Goal: Find specific page/section: Find specific page/section

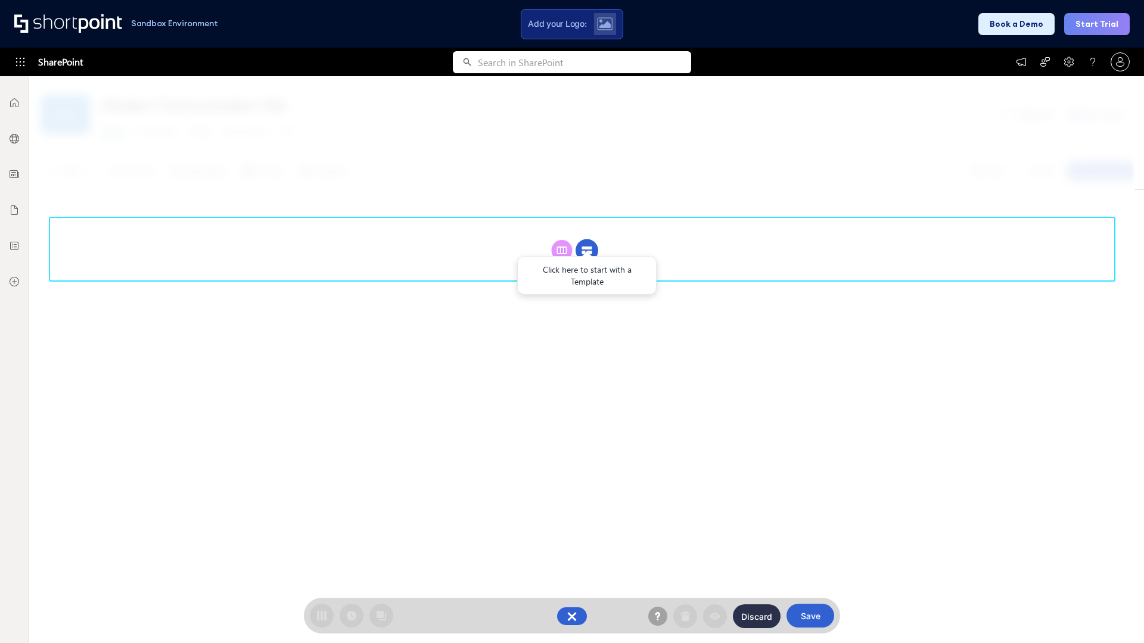
click at [587, 250] on circle at bounding box center [586, 250] width 23 height 23
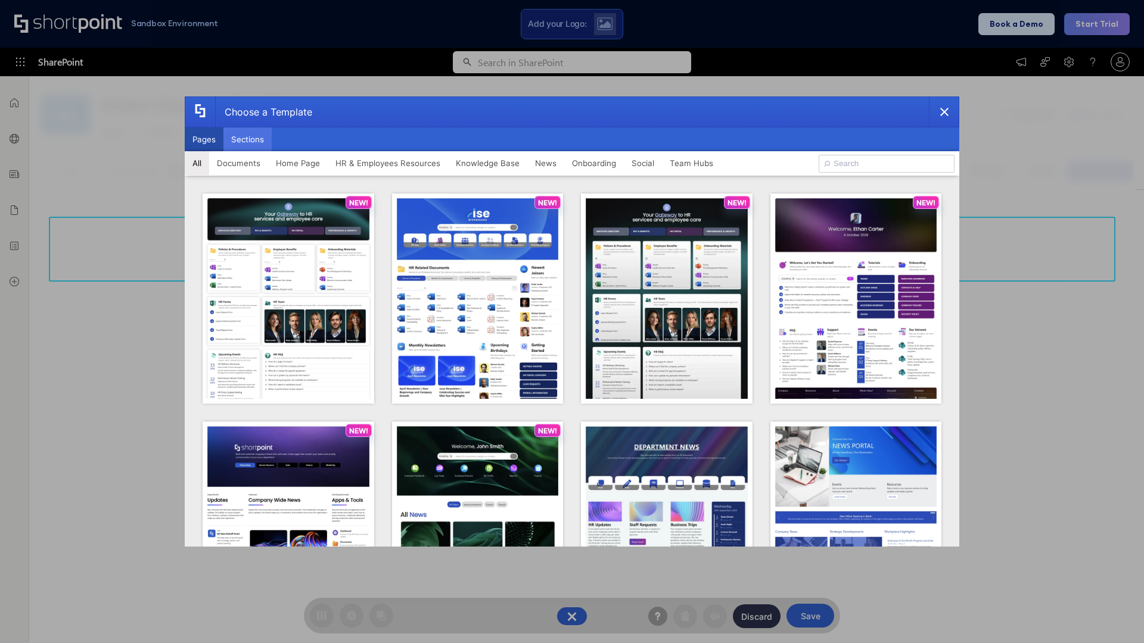
click at [247, 139] on button "Sections" at bounding box center [247, 139] width 48 height 24
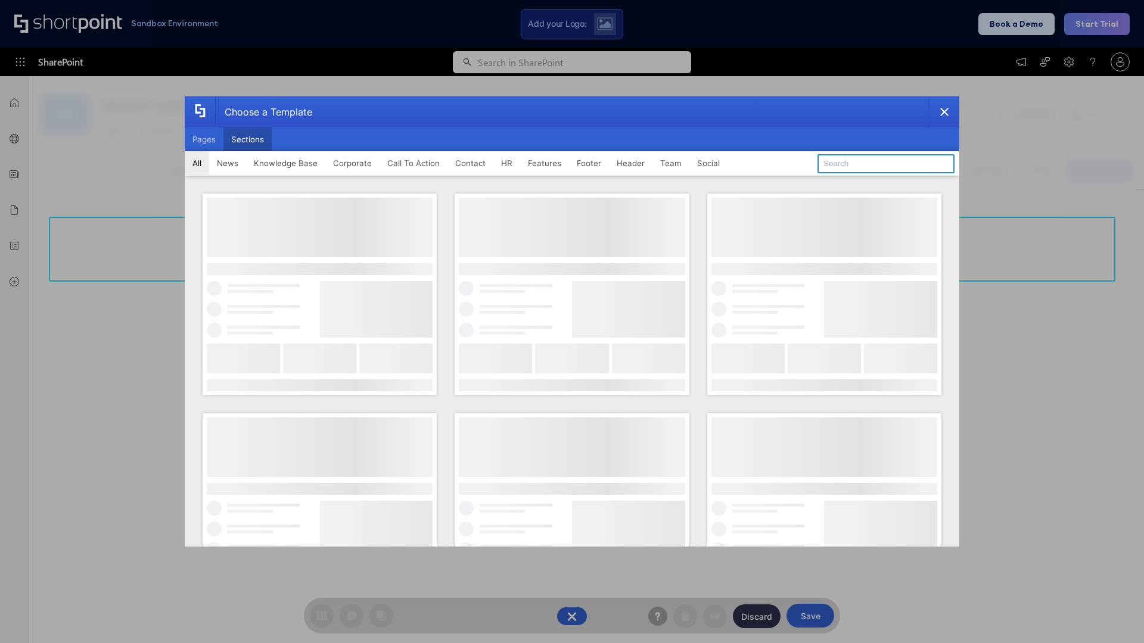
type input "Healthcare Header"
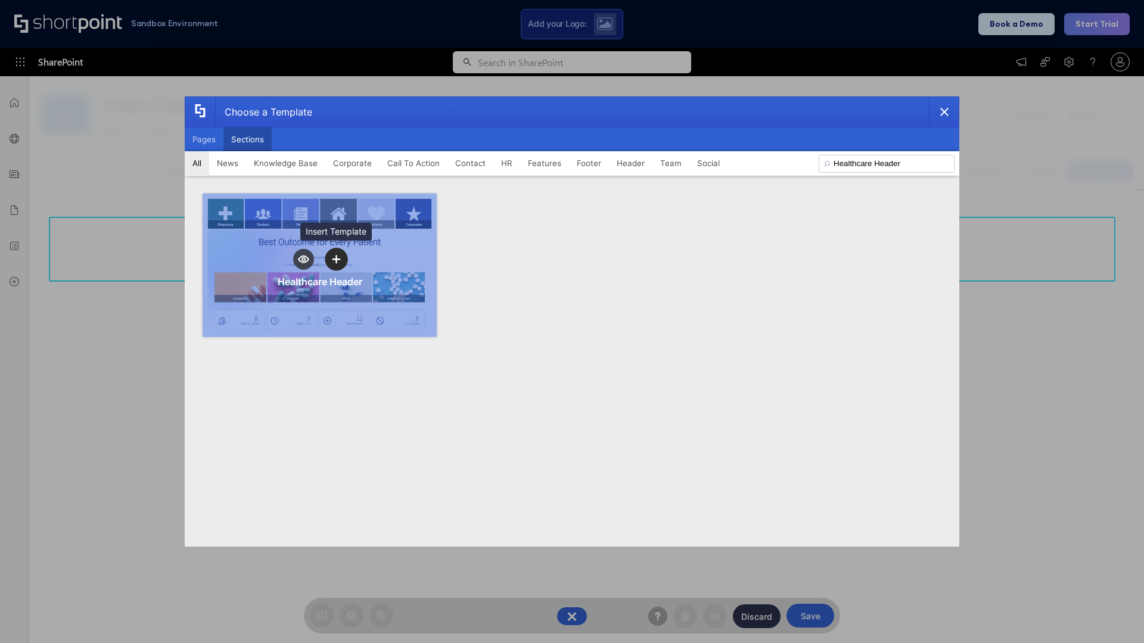
click at [336, 259] on icon "template selector" at bounding box center [336, 260] width 8 height 8
